Goal: Find specific page/section: Find specific page/section

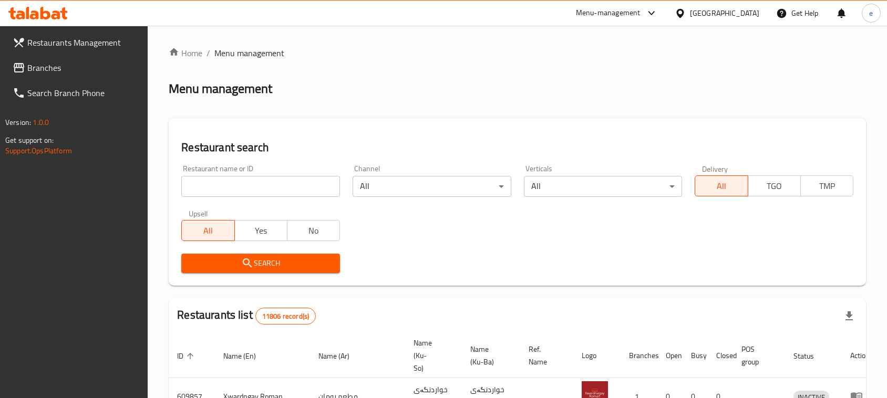
scroll to position [145, 0]
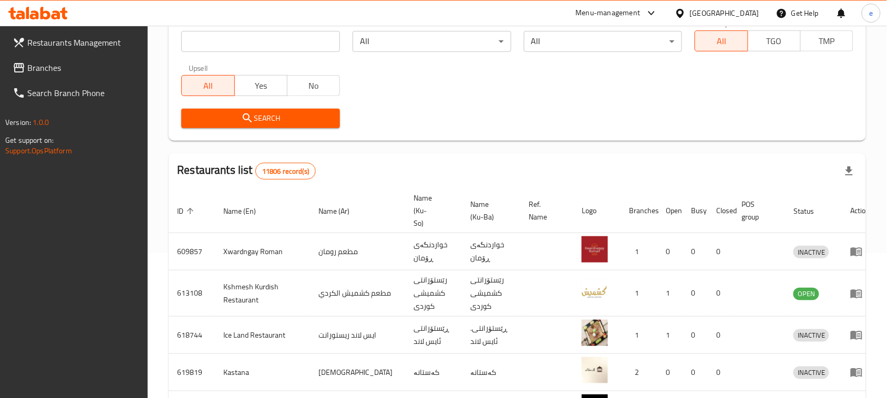
click at [53, 73] on span "Branches" at bounding box center [83, 67] width 112 height 13
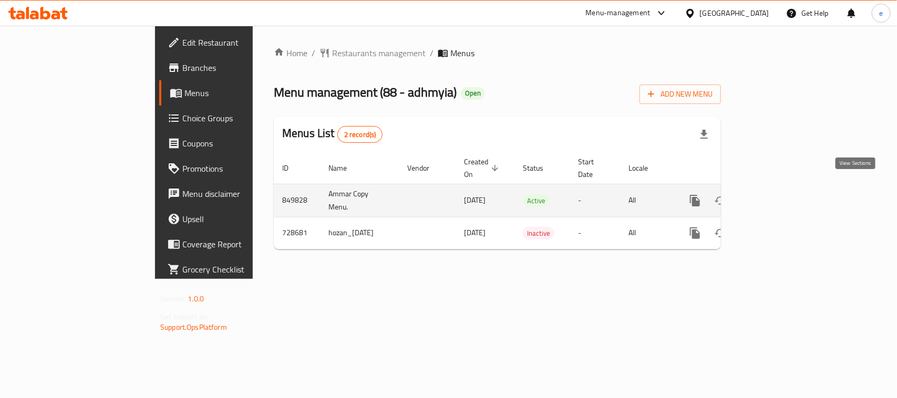
click at [777, 194] on icon "enhanced table" at bounding box center [771, 200] width 13 height 13
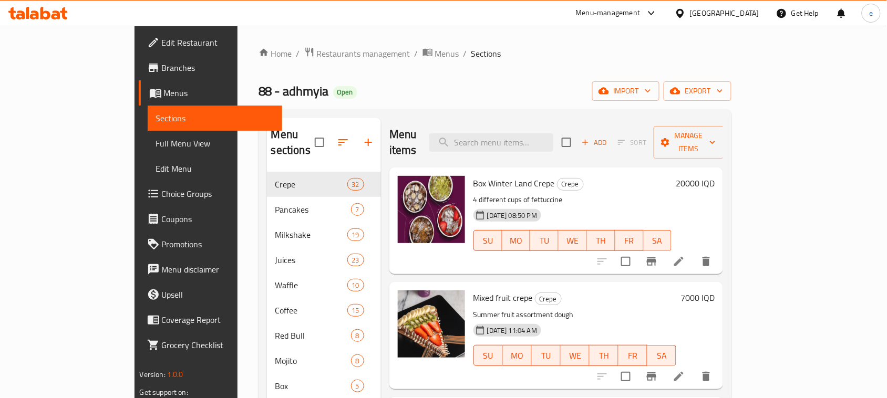
click at [156, 148] on span "Full Menu View" at bounding box center [215, 143] width 118 height 13
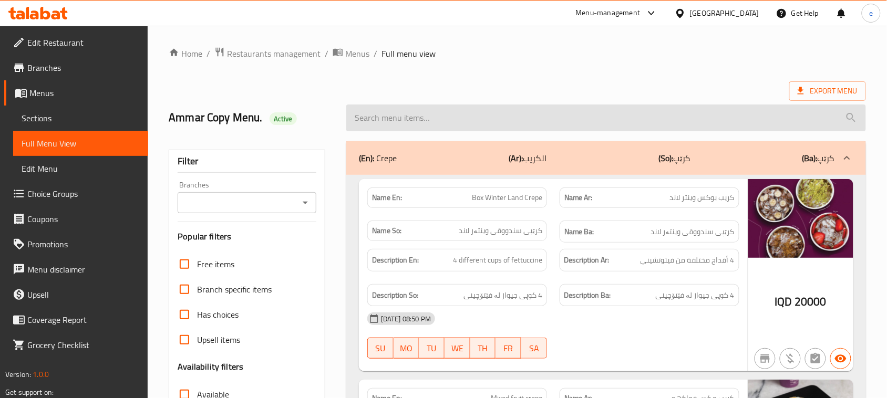
click at [430, 114] on input "search" at bounding box center [606, 118] width 520 height 27
paste input "Banana Crepe"
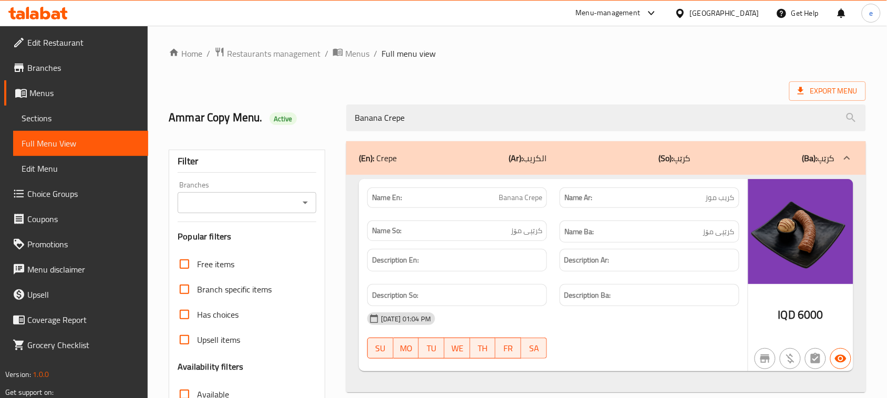
type input "Banana Crepe"
click at [61, 11] on icon at bounding box center [63, 13] width 7 height 12
